Goal: Task Accomplishment & Management: Manage account settings

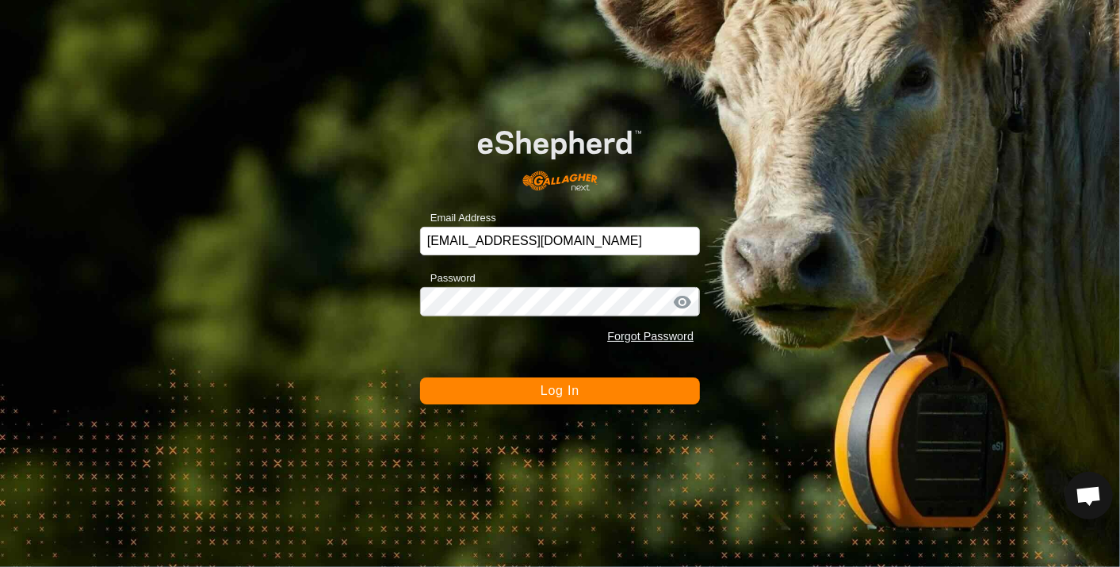
click at [556, 389] on span "Log In" at bounding box center [560, 390] width 39 height 13
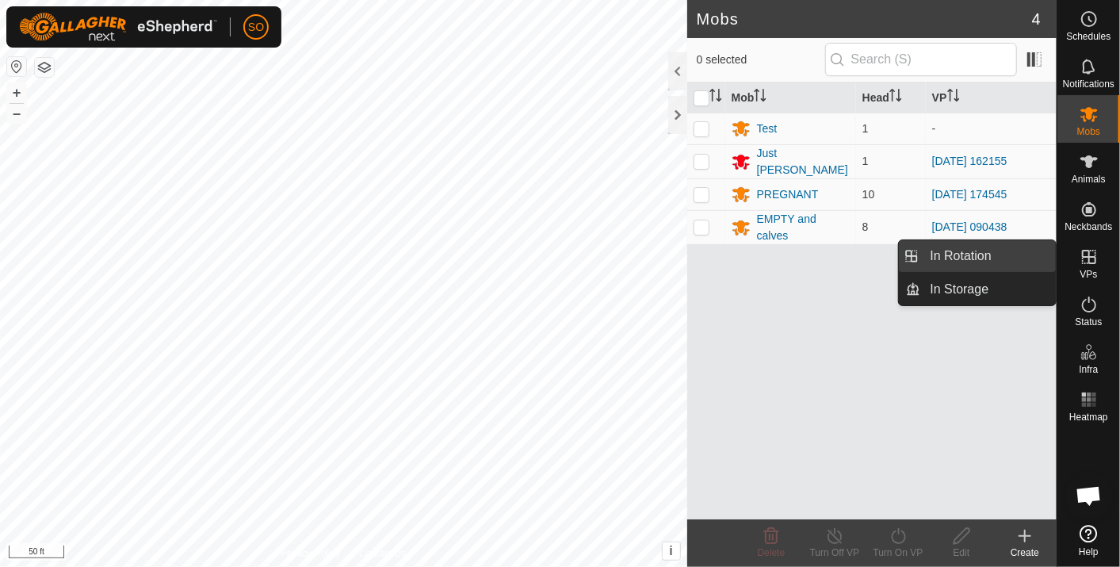
click at [967, 249] on link "In Rotation" at bounding box center [989, 256] width 136 height 32
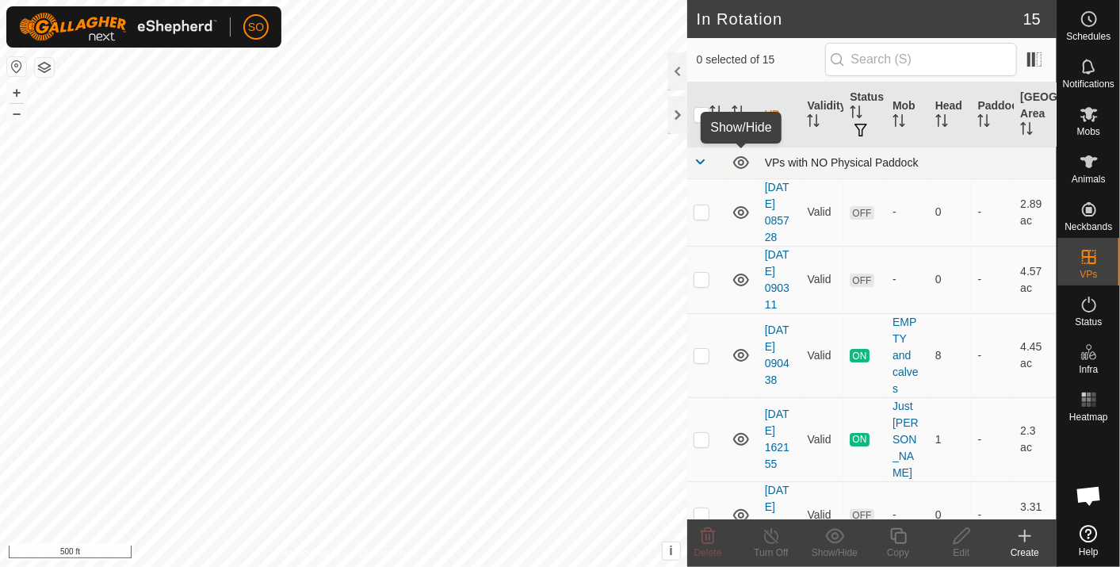
click at [739, 159] on icon at bounding box center [741, 162] width 19 height 19
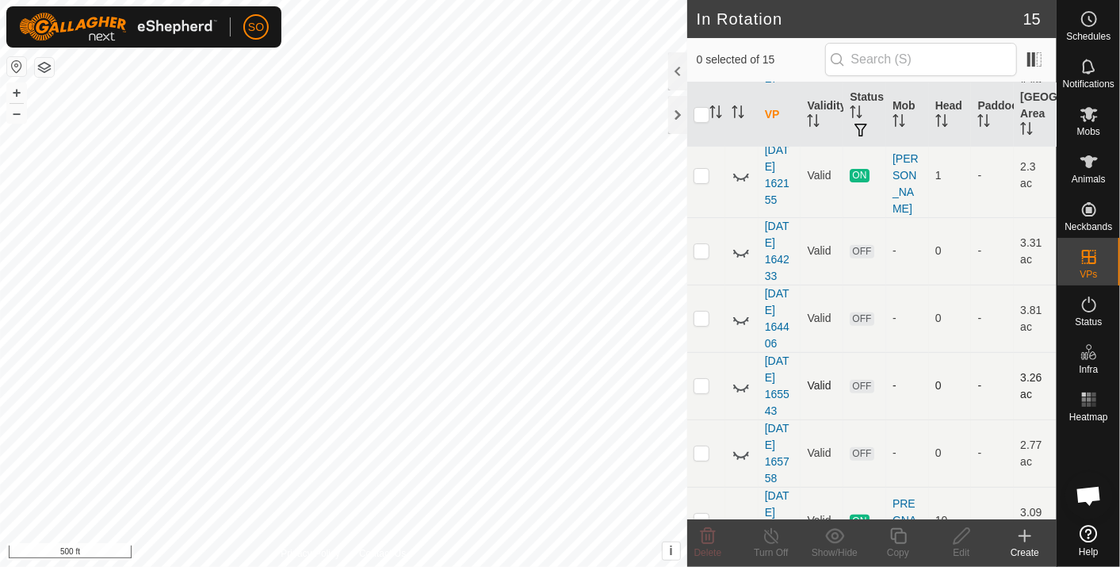
scroll to position [352, 0]
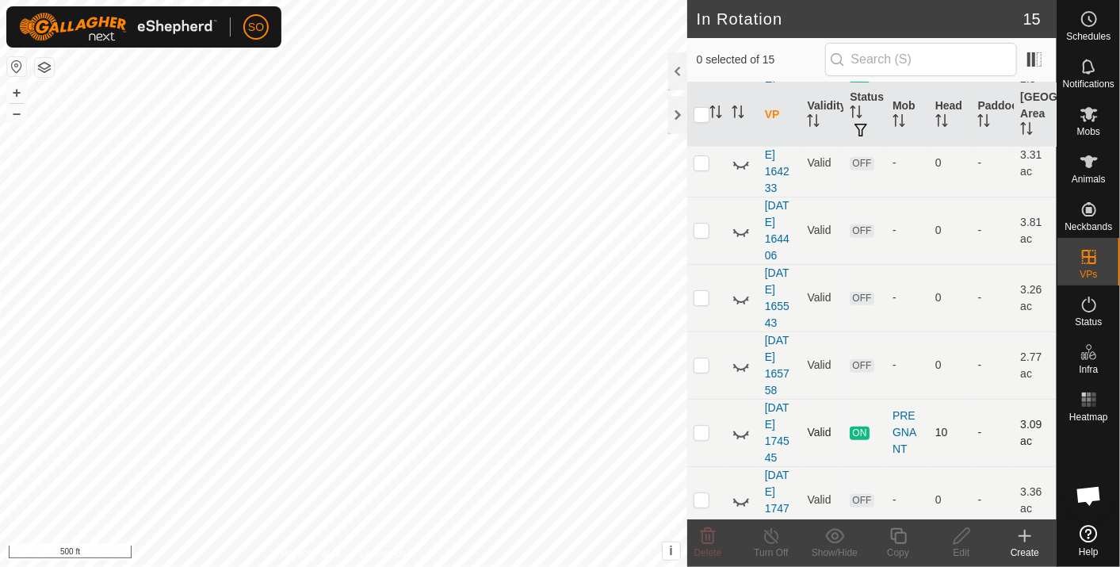
click at [741, 423] on icon at bounding box center [741, 432] width 19 height 19
click at [741, 491] on icon at bounding box center [741, 500] width 19 height 19
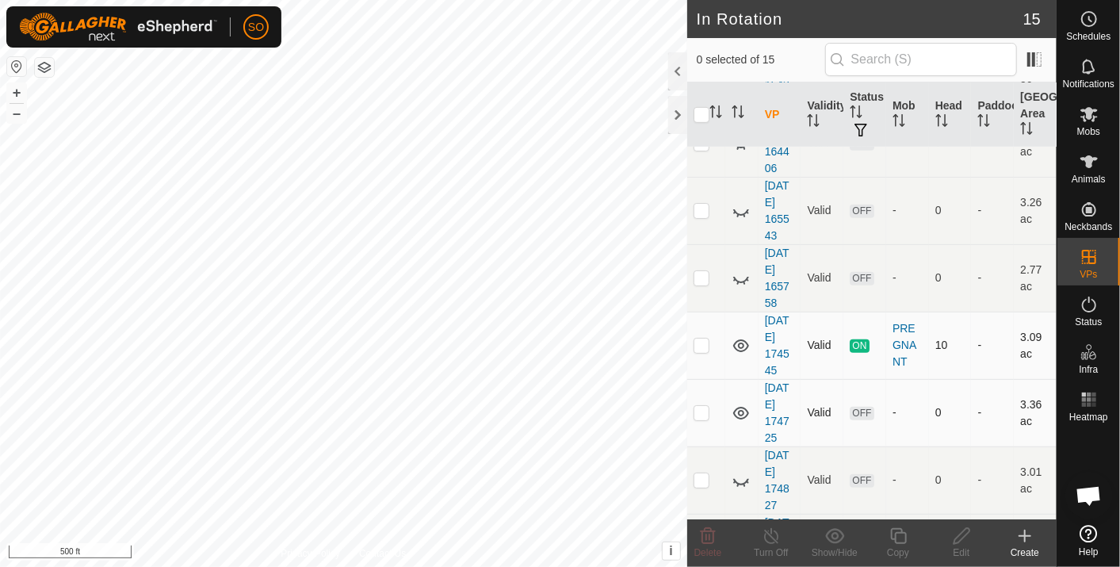
scroll to position [440, 0]
click at [743, 403] on icon at bounding box center [741, 412] width 19 height 19
click at [743, 470] on icon at bounding box center [741, 479] width 19 height 19
click at [740, 470] on icon at bounding box center [741, 479] width 19 height 19
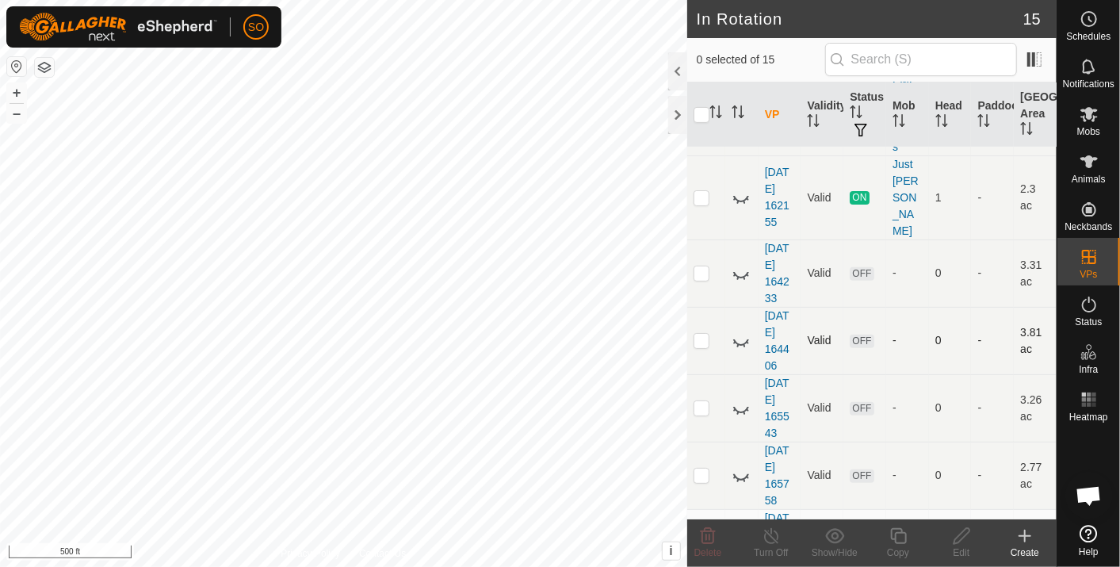
scroll to position [176, 0]
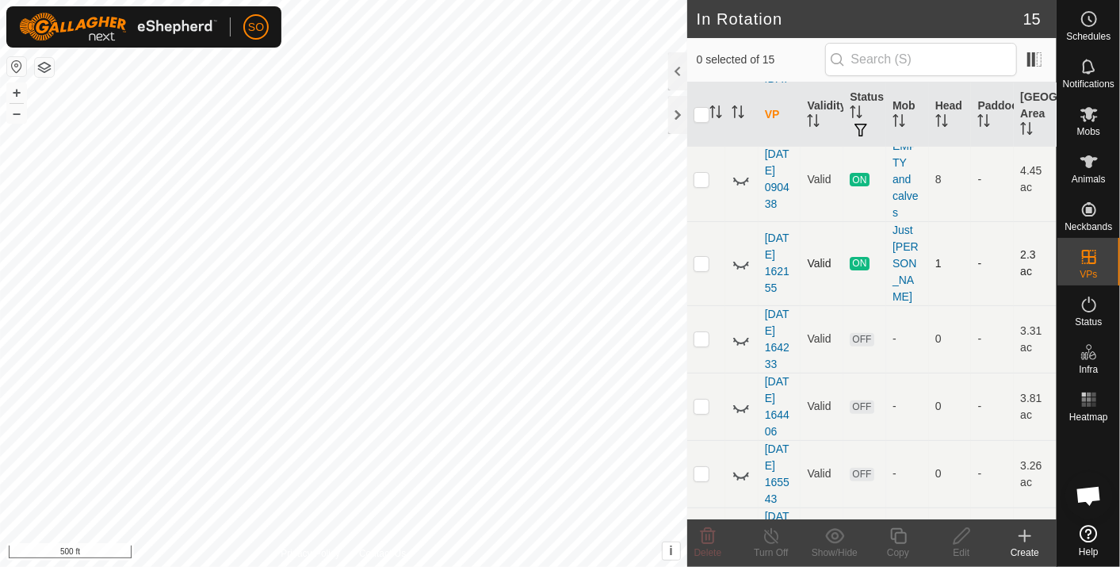
click at [741, 254] on icon at bounding box center [741, 263] width 19 height 19
